Goal: Information Seeking & Learning: Learn about a topic

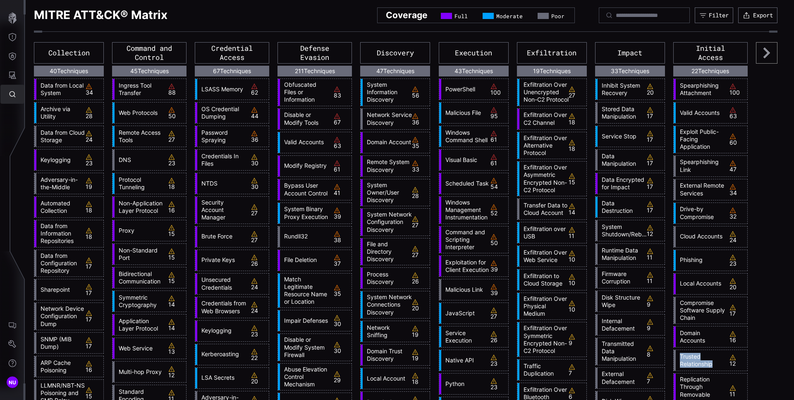
scroll to position [67, 0]
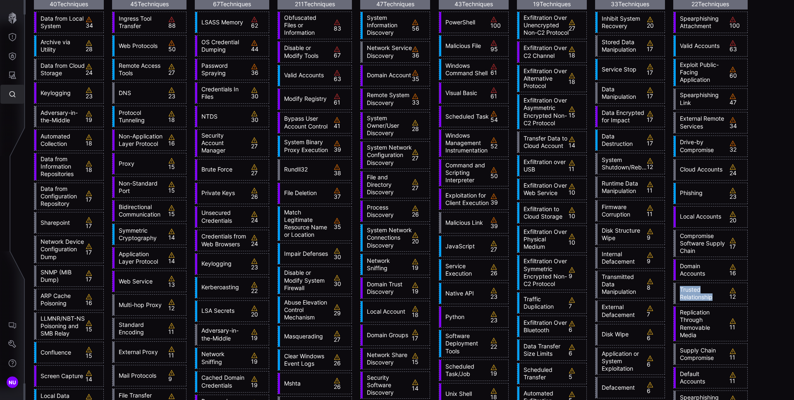
click at [18, 77] on button "Attack Surface" at bounding box center [12, 75] width 24 height 19
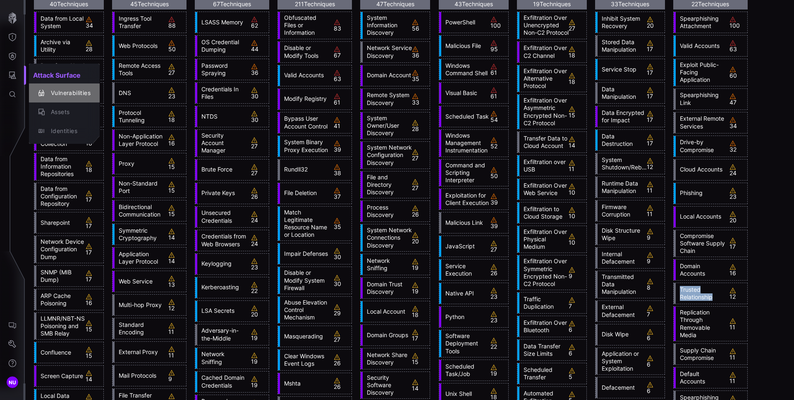
click at [60, 95] on div "Vulnerabilities" at bounding box center [69, 93] width 44 height 10
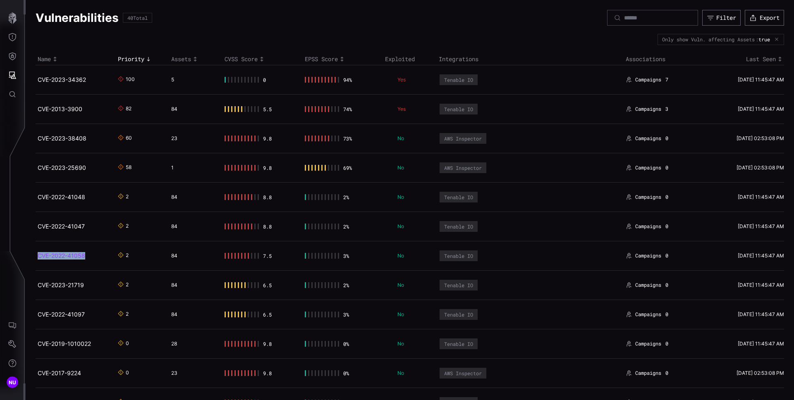
copy link "CVE-2022-41058"
drag, startPoint x: 86, startPoint y: 255, endPoint x: 38, endPoint y: 253, distance: 48.0
click at [38, 253] on h2 "CVE-2022-41058" at bounding box center [73, 255] width 70 height 7
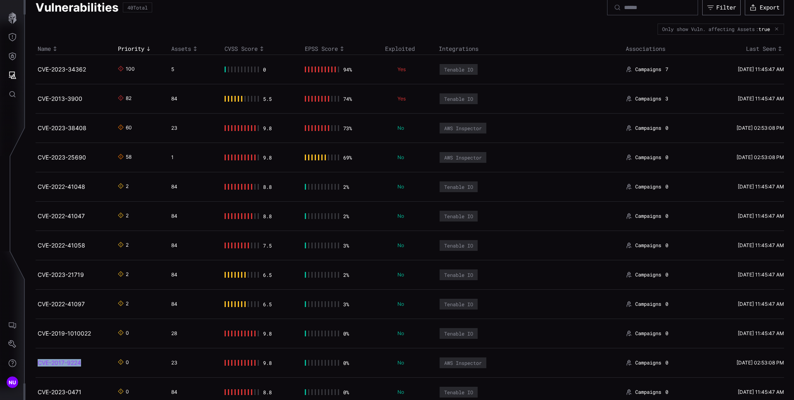
copy link "CVE-2017-9224"
drag, startPoint x: 96, startPoint y: 370, endPoint x: 38, endPoint y: 362, distance: 58.4
click at [38, 362] on td "CVE-2017-9224" at bounding box center [76, 362] width 80 height 29
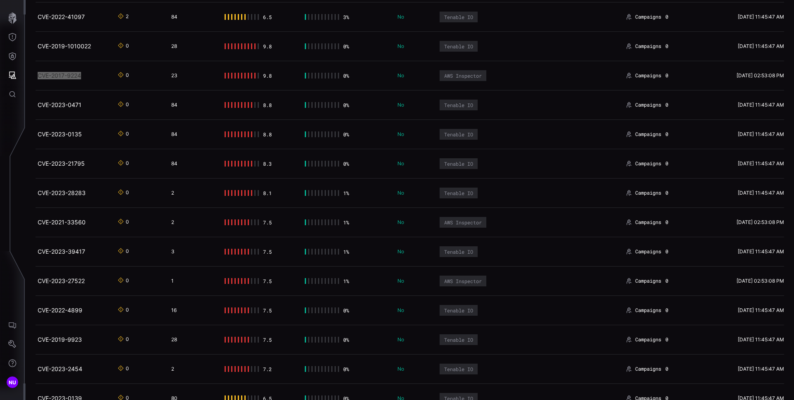
scroll to position [303, 0]
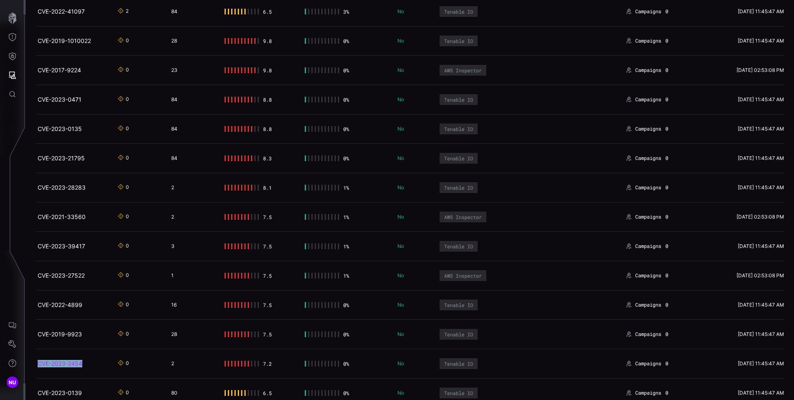
copy link "CVE-2023-2454"
drag, startPoint x: 87, startPoint y: 365, endPoint x: 38, endPoint y: 361, distance: 49.0
click at [38, 361] on h2 "CVE-2023-2454" at bounding box center [73, 363] width 70 height 7
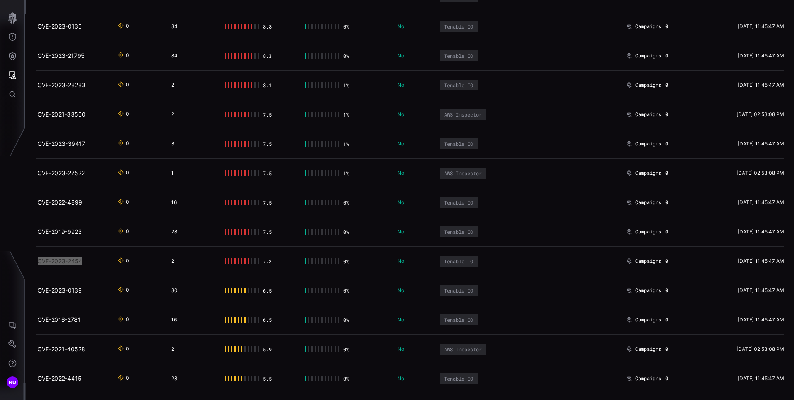
scroll to position [452, 0]
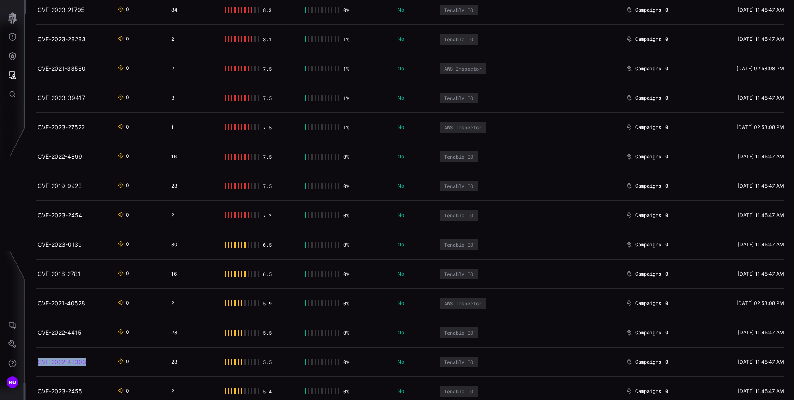
copy link "CVE-2022-48303"
drag, startPoint x: 96, startPoint y: 366, endPoint x: 39, endPoint y: 363, distance: 57.2
click at [39, 363] on td "CVE-2022-48303" at bounding box center [76, 361] width 80 height 29
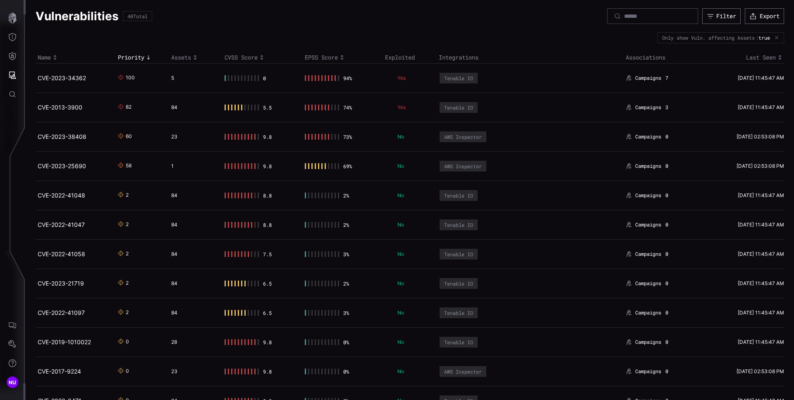
scroll to position [0, 0]
